Goal: Complete application form

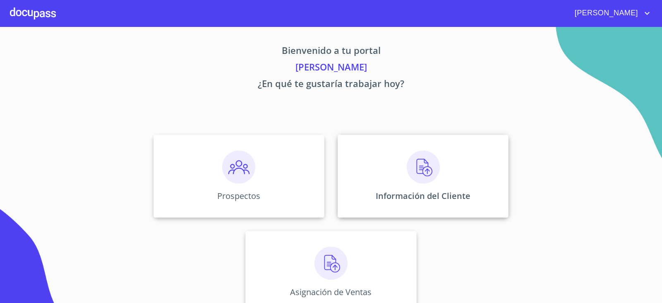
click at [397, 173] on div "Información del Cliente" at bounding box center [423, 176] width 171 height 83
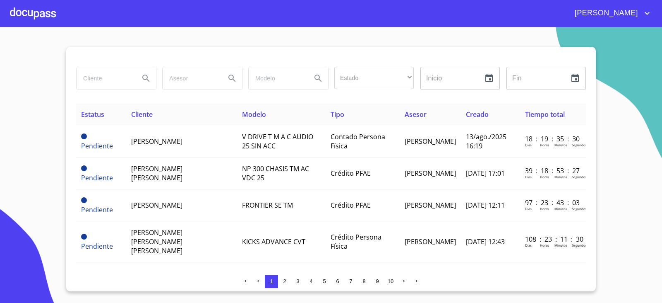
click at [98, 78] on input "search" at bounding box center [105, 78] width 56 height 22
type input "operadora [PERSON_NAME]"
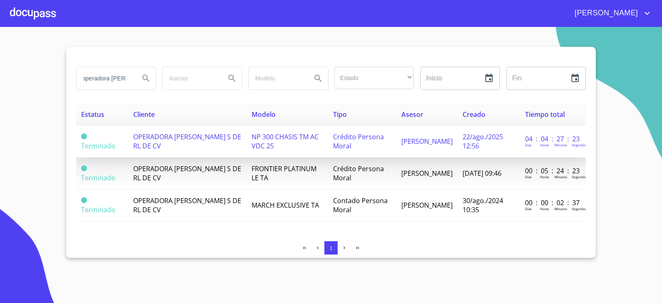
click at [186, 131] on td "OPERADORA [PERSON_NAME] S DE RL DE CV" at bounding box center [187, 141] width 118 height 32
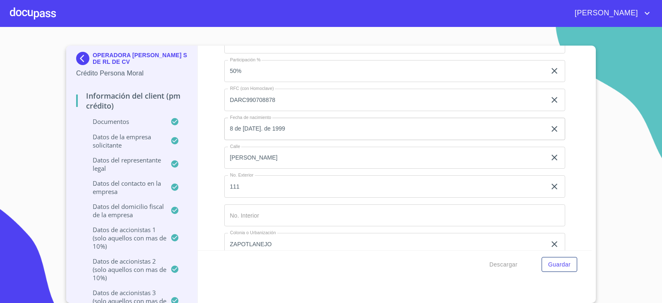
scroll to position [6698, 0]
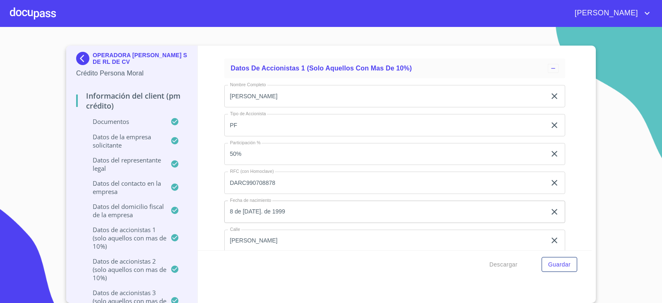
type input "2682160117"
click at [496, 264] on span "Descargar" at bounding box center [504, 264] width 28 height 10
click at [36, 15] on div at bounding box center [33, 13] width 46 height 26
